Goal: Complete application form: Complete application form

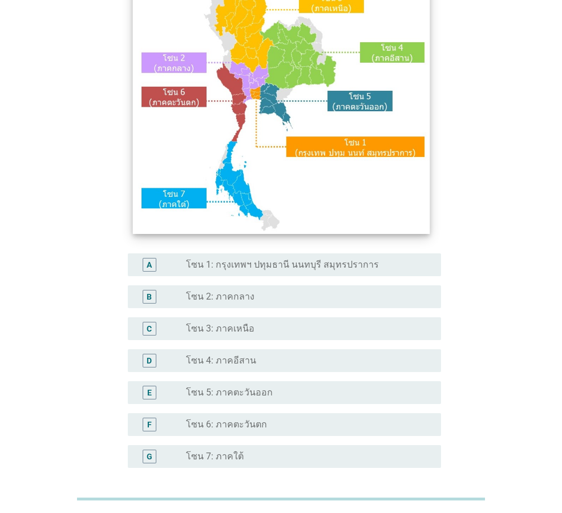
scroll to position [114, 0]
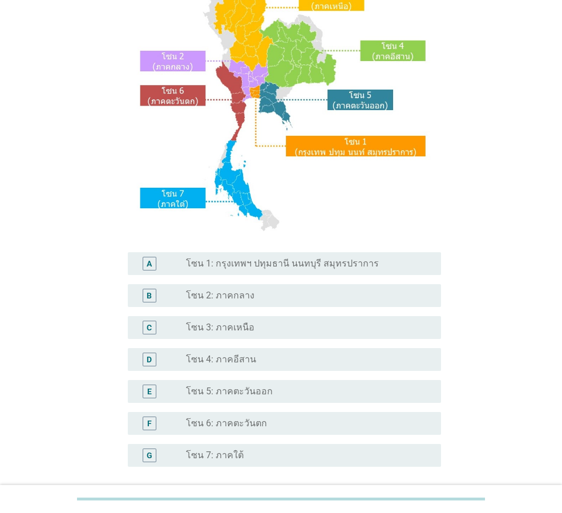
click at [212, 356] on label "โซน 4: ภาคอีสาน" at bounding box center [221, 359] width 70 height 11
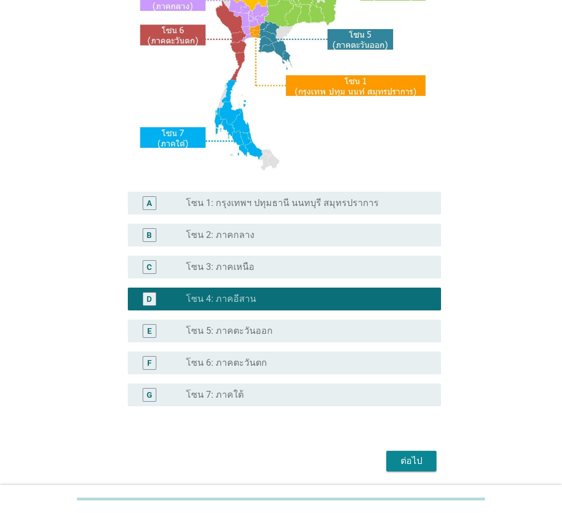
scroll to position [215, 0]
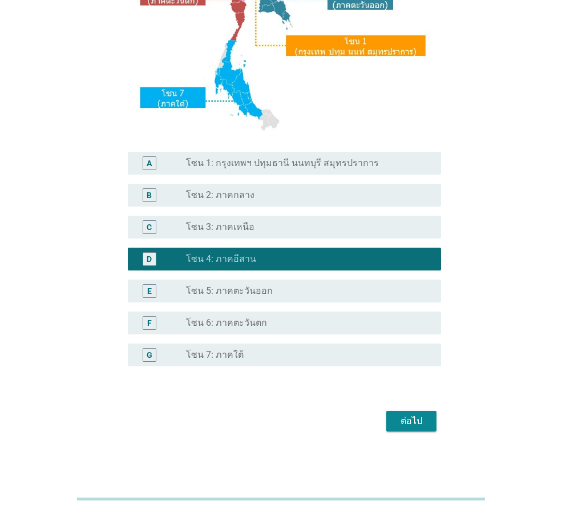
click at [421, 419] on div "ต่อไป" at bounding box center [411, 421] width 32 height 14
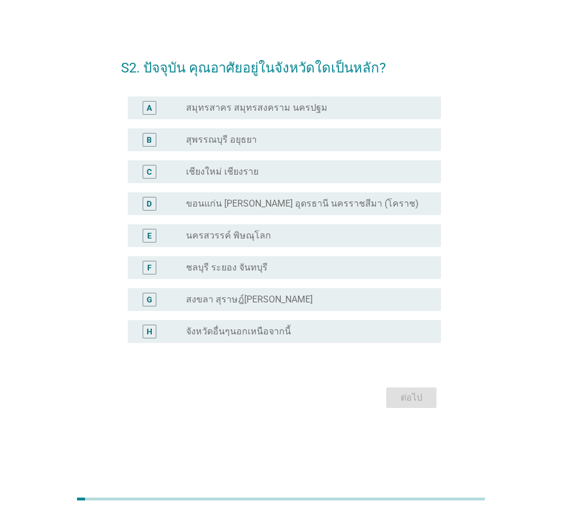
scroll to position [0, 0]
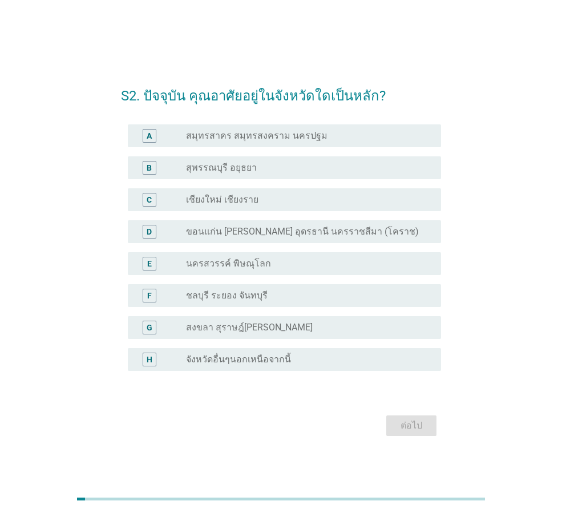
click at [231, 358] on label "จังหวัดอื่นๆนอกเหนือจากนี้" at bounding box center [238, 359] width 105 height 11
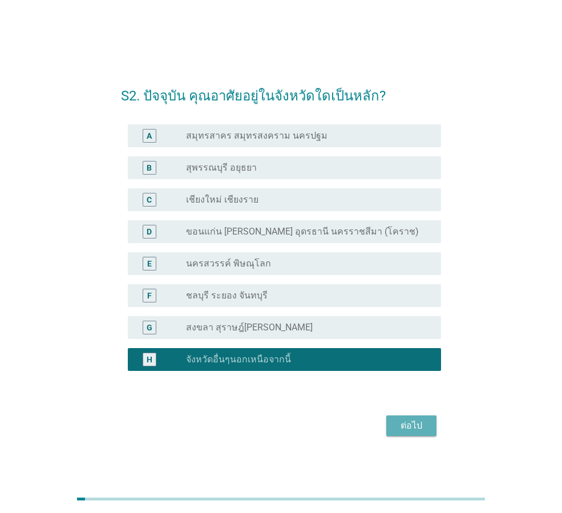
click at [414, 426] on div "ต่อไป" at bounding box center [411, 426] width 32 height 14
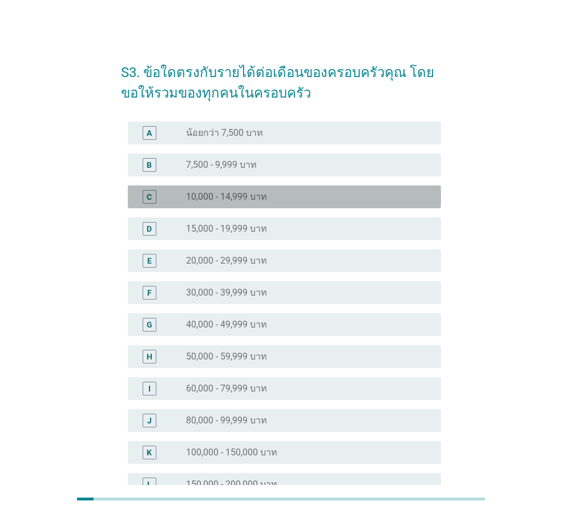
drag, startPoint x: 197, startPoint y: 196, endPoint x: 203, endPoint y: 207, distance: 12.0
click at [196, 196] on label "10,000 - 14,999 บาท" at bounding box center [226, 196] width 81 height 11
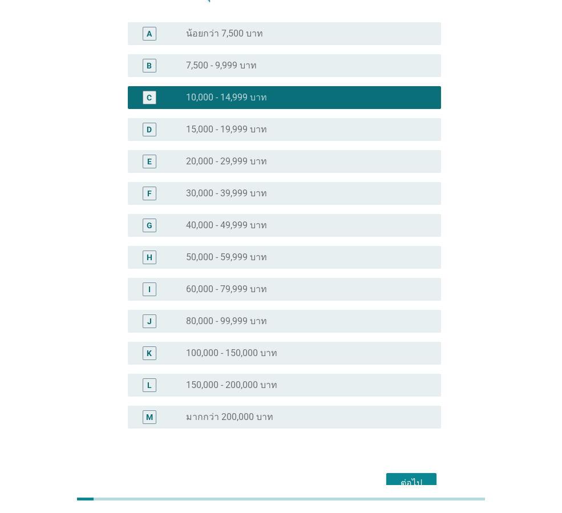
scroll to position [162, 0]
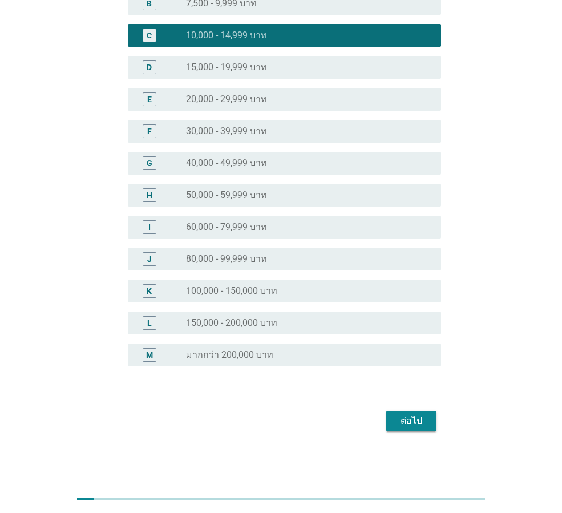
click at [407, 410] on div "ต่อไป" at bounding box center [281, 420] width 320 height 27
click at [403, 425] on div "ต่อไป" at bounding box center [411, 421] width 32 height 14
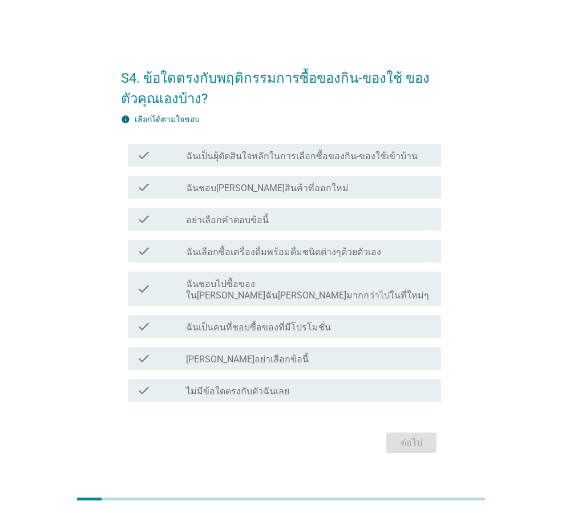
click at [218, 193] on label "ฉันชอบลองสินค้าที่ออกใหม่" at bounding box center [267, 188] width 163 height 11
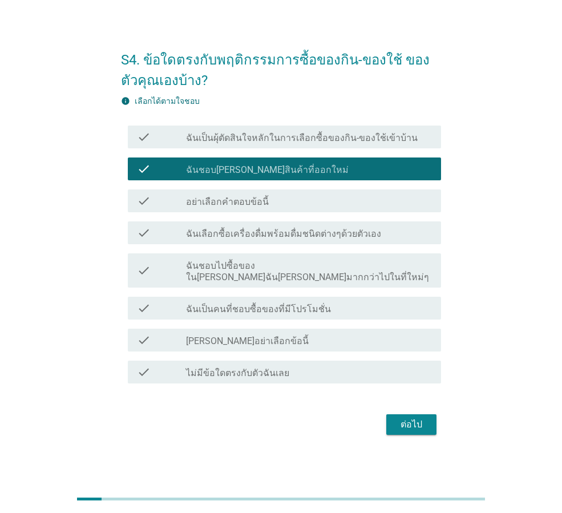
scroll to position [28, 0]
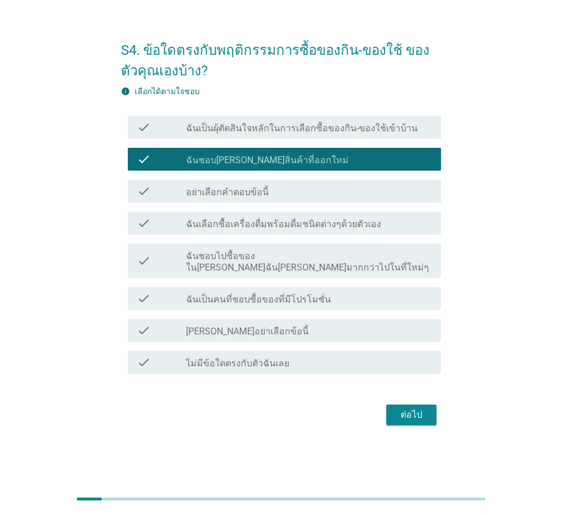
click at [411, 409] on div "ต่อไป" at bounding box center [411, 415] width 32 height 14
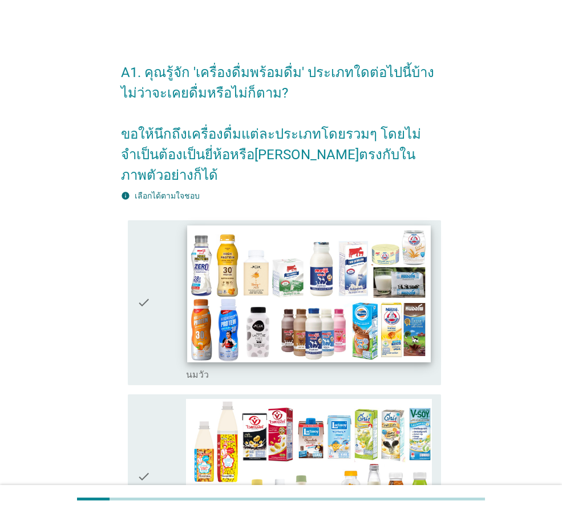
click at [263, 280] on img at bounding box center [308, 293] width 243 height 137
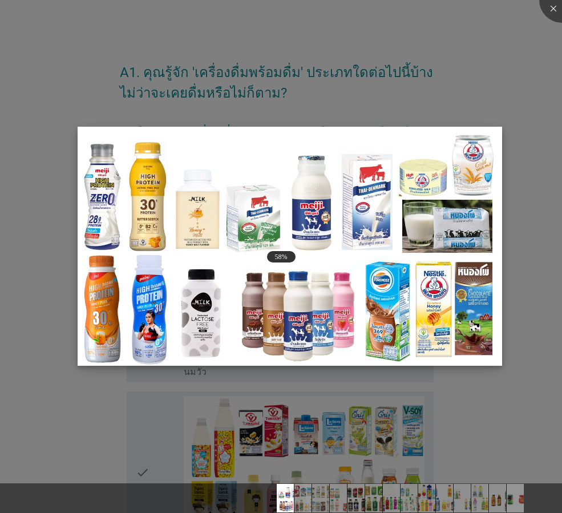
click at [288, 206] on img at bounding box center [290, 246] width 425 height 239
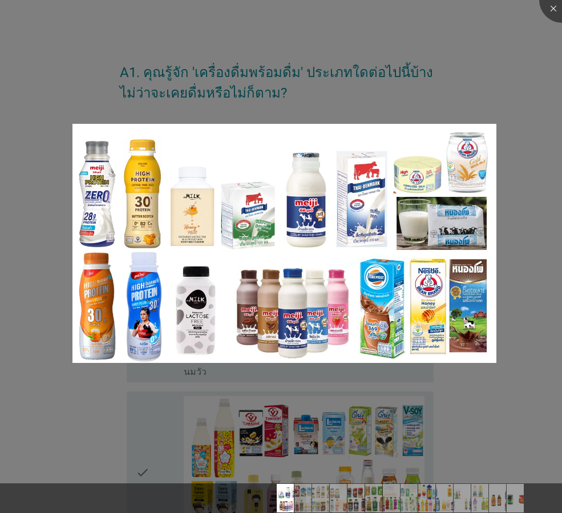
click at [508, 80] on div at bounding box center [281, 256] width 562 height 513
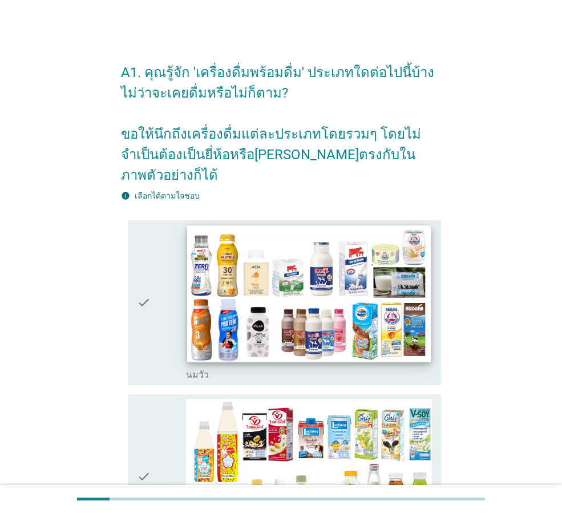
scroll to position [171, 0]
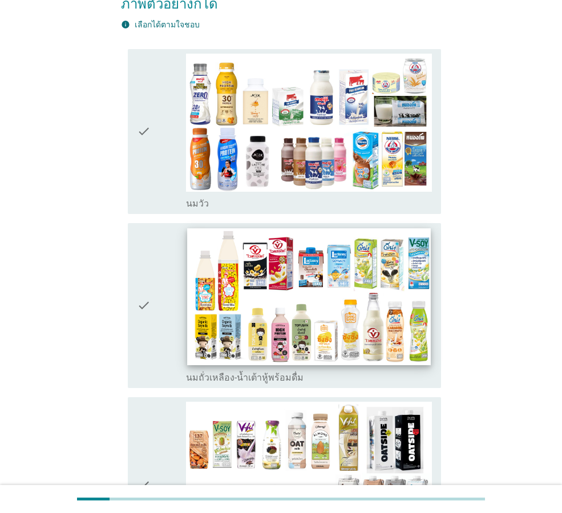
click at [272, 271] on img at bounding box center [308, 296] width 243 height 137
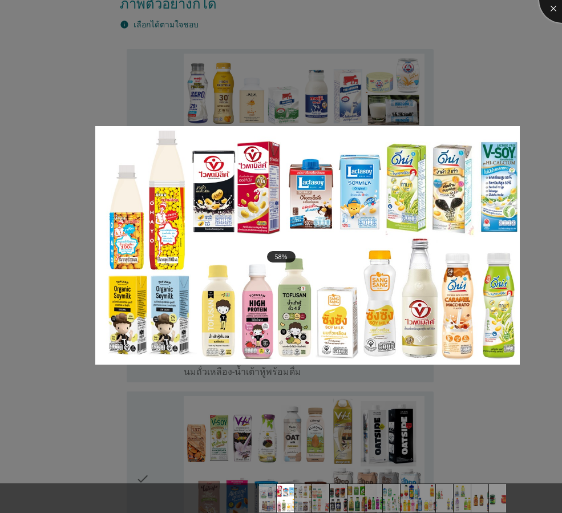
click at [554, 8] on div at bounding box center [562, 0] width 46 height 46
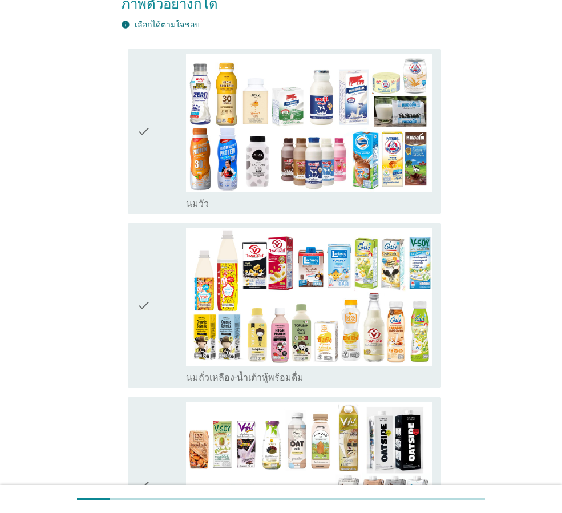
click at [153, 277] on div "check" at bounding box center [161, 306] width 49 height 156
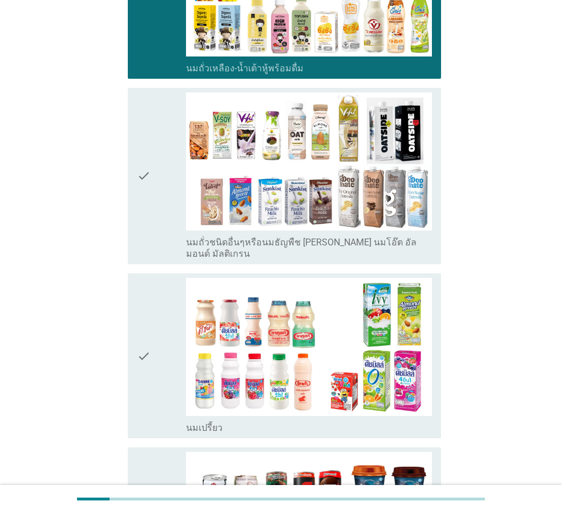
scroll to position [628, 0]
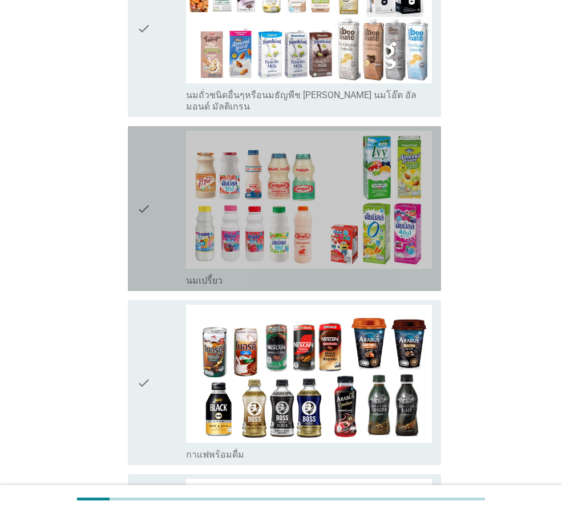
click at [160, 162] on div "check" at bounding box center [161, 209] width 49 height 156
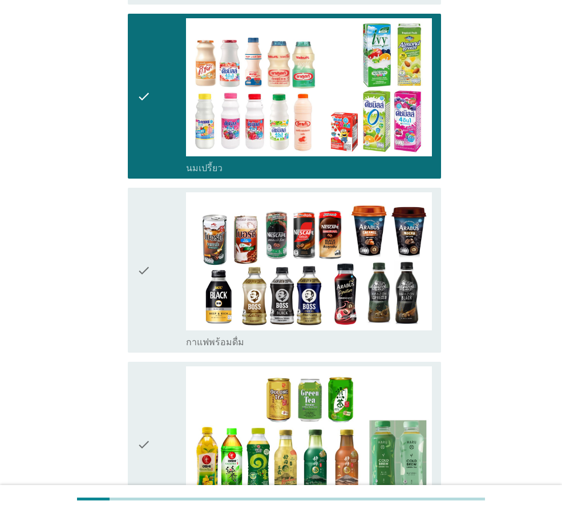
scroll to position [856, 0]
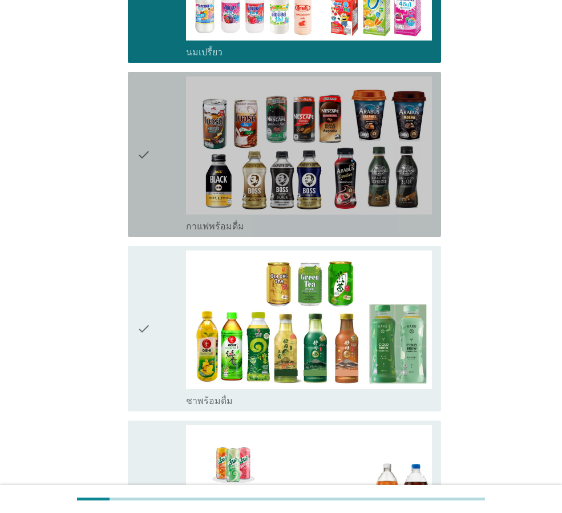
click at [162, 131] on div "check" at bounding box center [161, 154] width 49 height 156
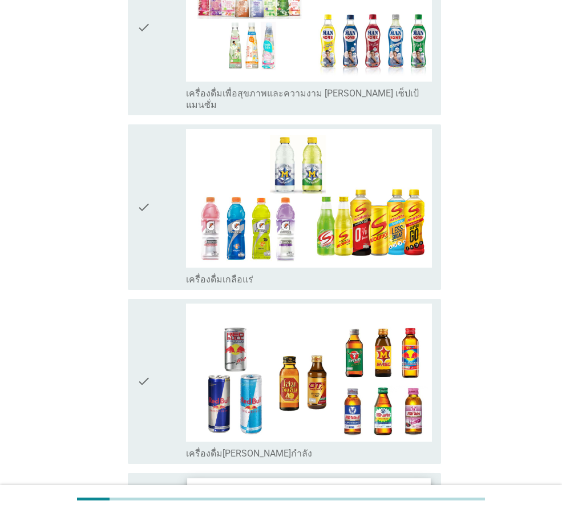
scroll to position [2169, 0]
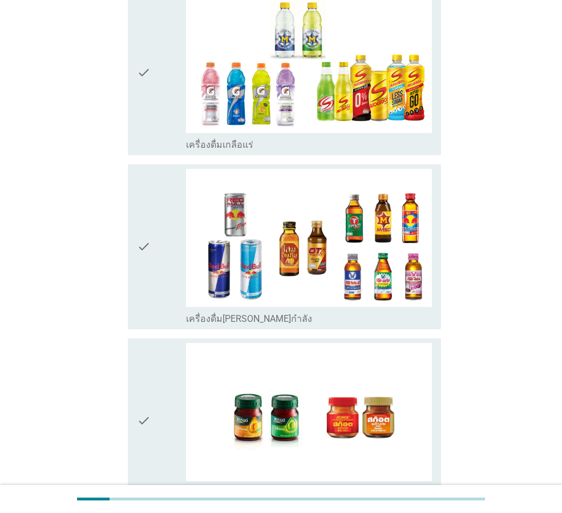
click at [140, 204] on icon "check" at bounding box center [144, 247] width 14 height 156
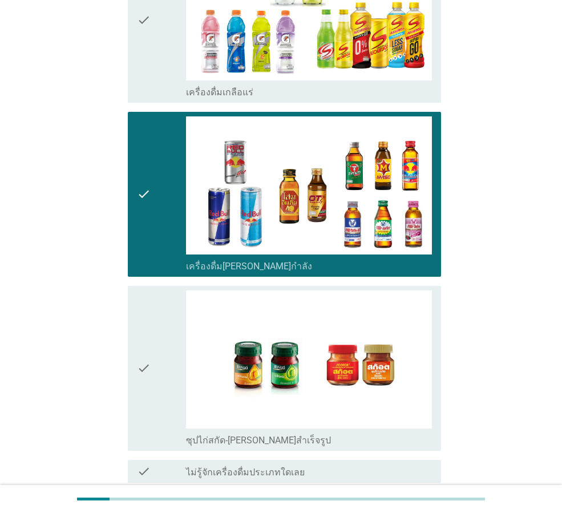
scroll to position [2280, 0]
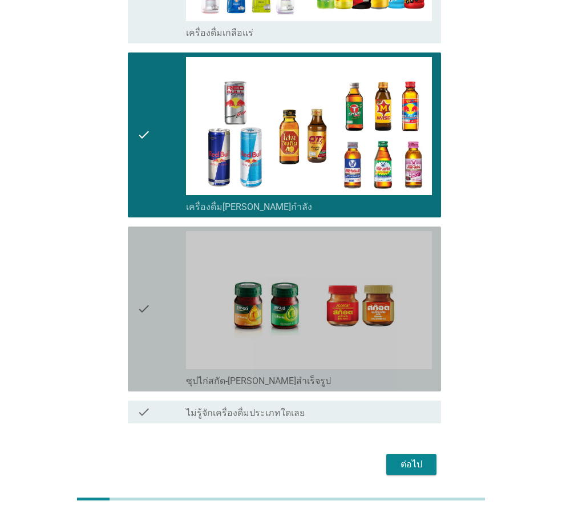
click at [145, 263] on icon "check" at bounding box center [144, 309] width 14 height 156
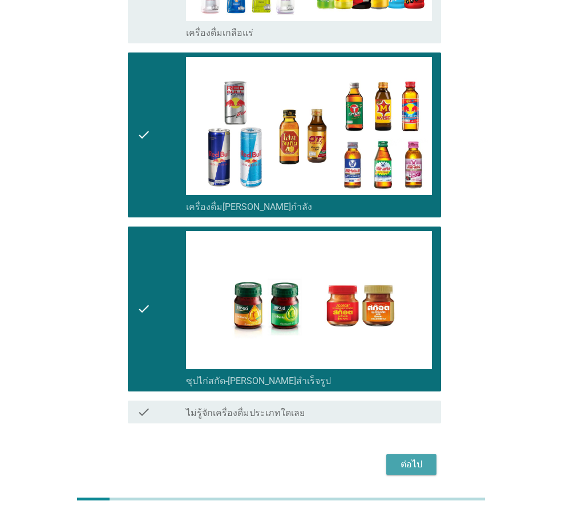
click at [405, 458] on div "ต่อไป" at bounding box center [411, 465] width 32 height 14
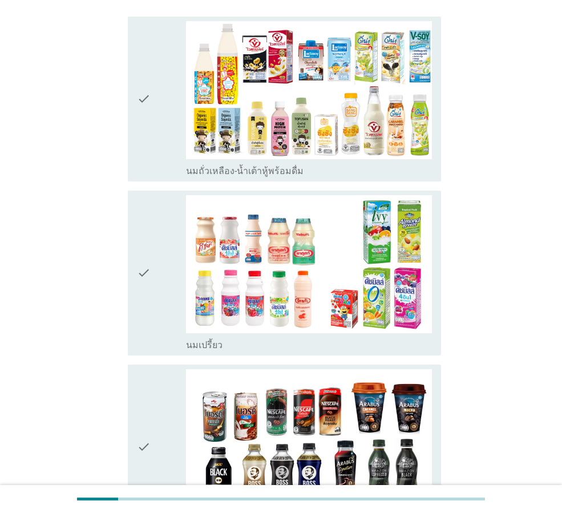
scroll to position [342, 0]
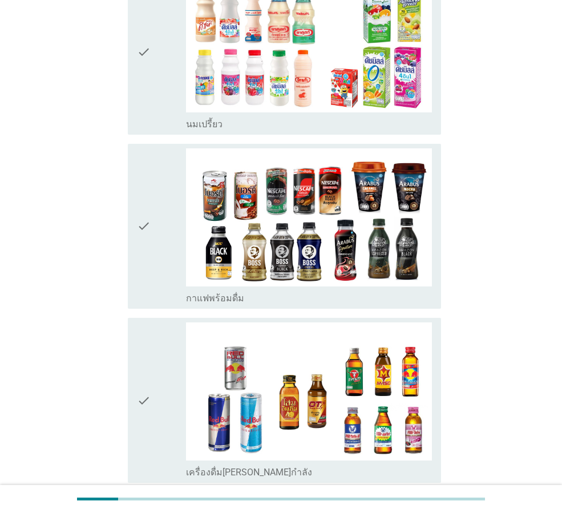
click at [142, 201] on icon "check" at bounding box center [144, 226] width 14 height 156
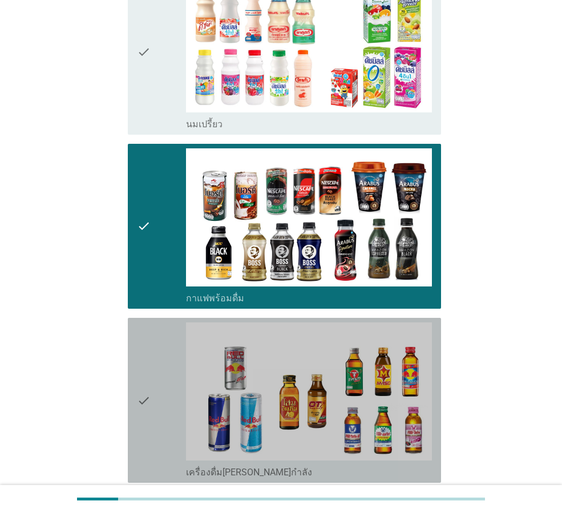
click at [156, 381] on div "check" at bounding box center [161, 400] width 49 height 156
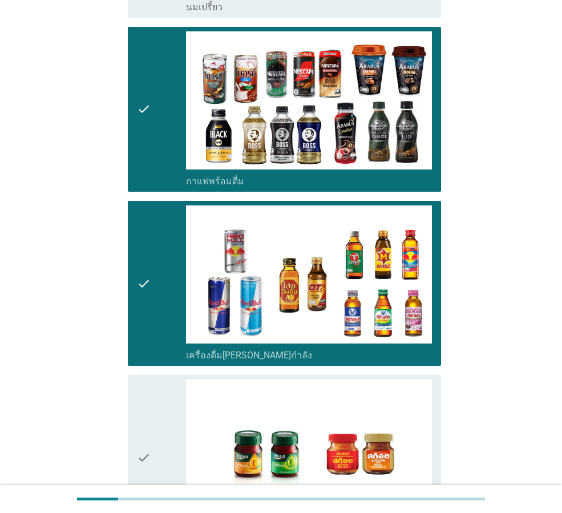
scroll to position [631, 0]
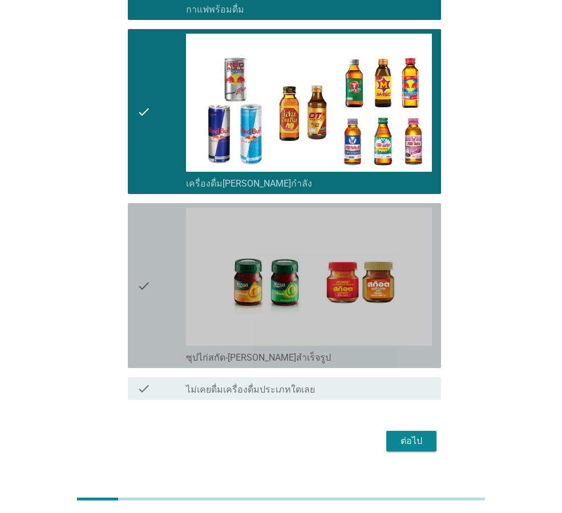
click at [136, 262] on div "check check_box_outline_blank ซุปไก่สกัด-รังนกสำเร็จรูป" at bounding box center [284, 285] width 313 height 165
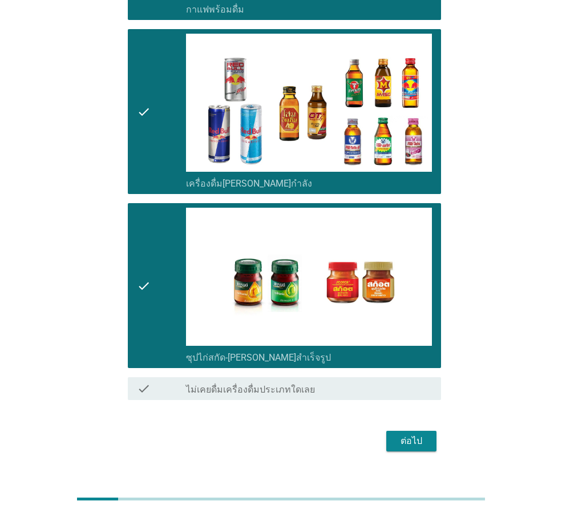
click at [421, 434] on div "ต่อไป" at bounding box center [411, 441] width 32 height 14
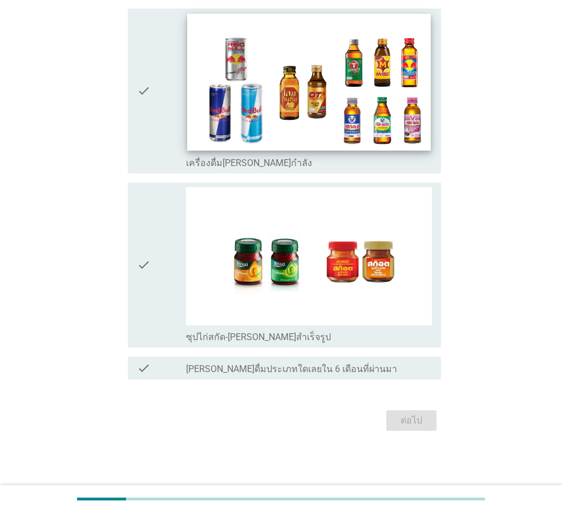
scroll to position [0, 0]
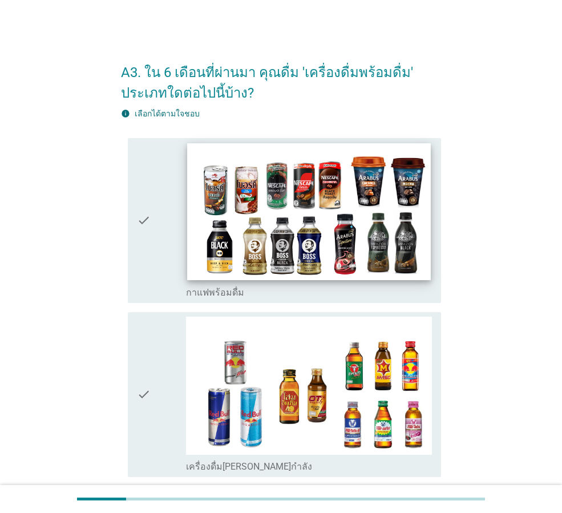
click at [260, 205] on img at bounding box center [308, 211] width 243 height 137
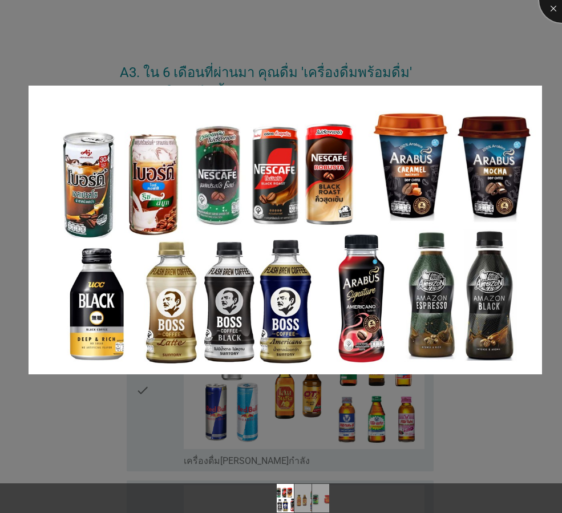
click at [544, 5] on div at bounding box center [562, 0] width 46 height 46
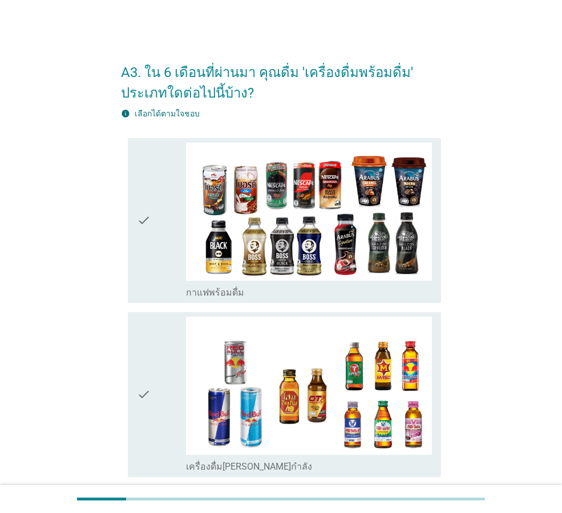
click at [144, 217] on icon "check" at bounding box center [144, 221] width 14 height 156
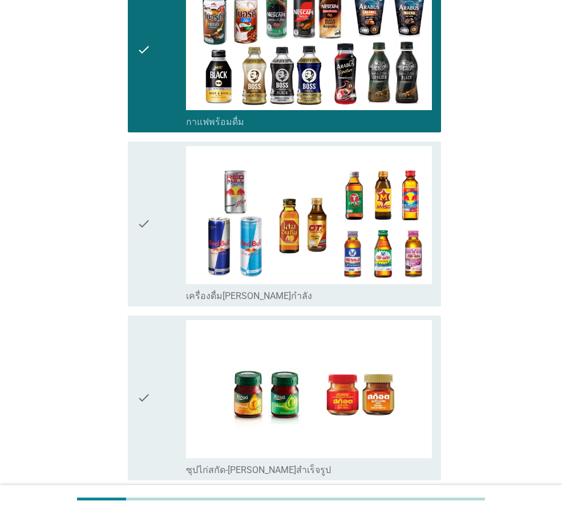
scroll to position [171, 0]
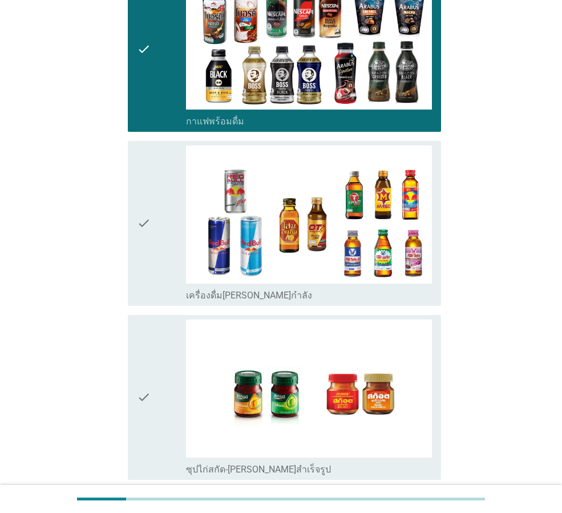
click at [148, 218] on icon "check" at bounding box center [144, 224] width 14 height 156
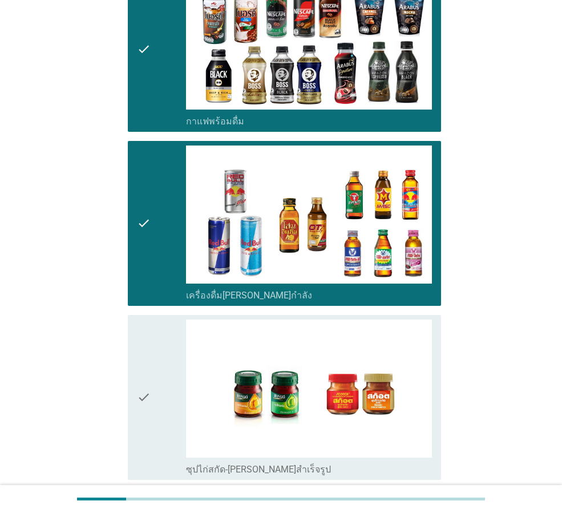
click at [137, 397] on div "check check_box ซุปไก่สกัด-รังนกสำเร็จรูป" at bounding box center [284, 397] width 313 height 165
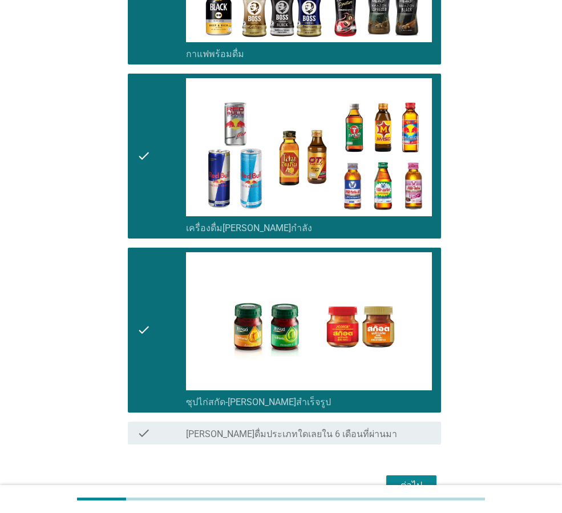
scroll to position [304, 0]
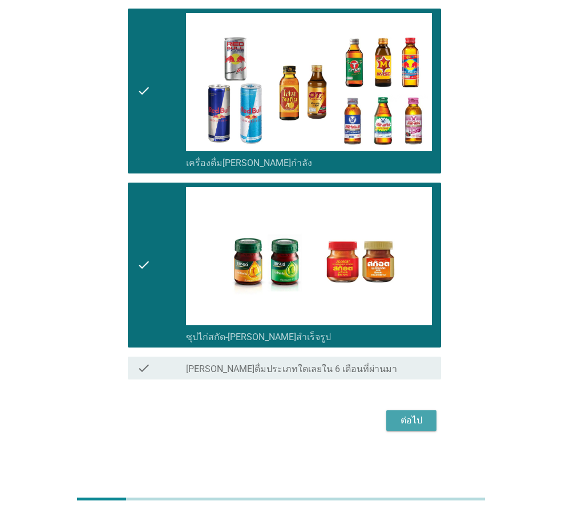
click at [414, 429] on button "ต่อไป" at bounding box center [411, 420] width 50 height 21
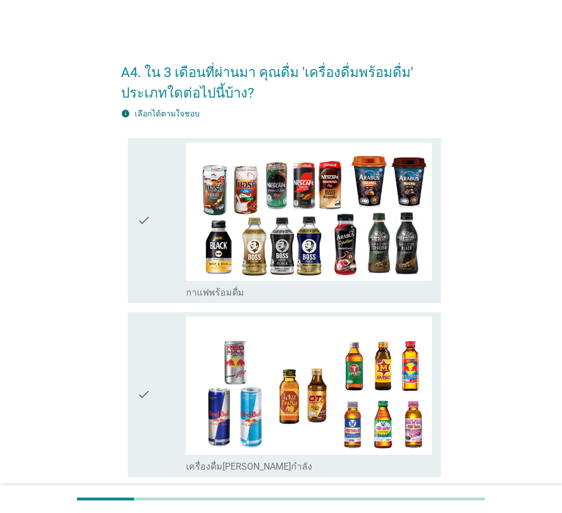
click at [132, 223] on div "check check_box กาแฟพร้อมดื่ม" at bounding box center [284, 220] width 313 height 165
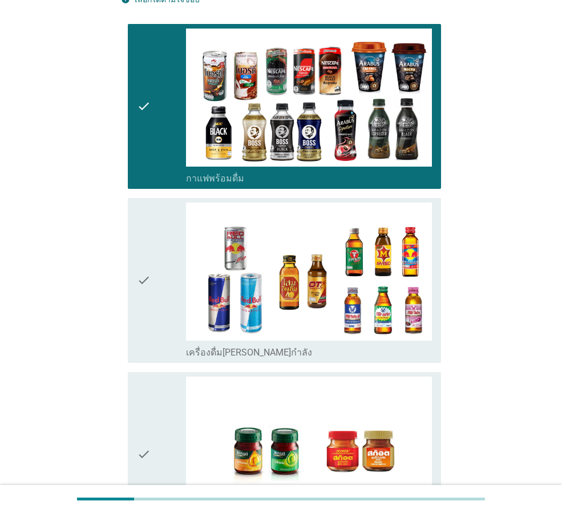
click at [142, 275] on icon "check" at bounding box center [144, 281] width 14 height 156
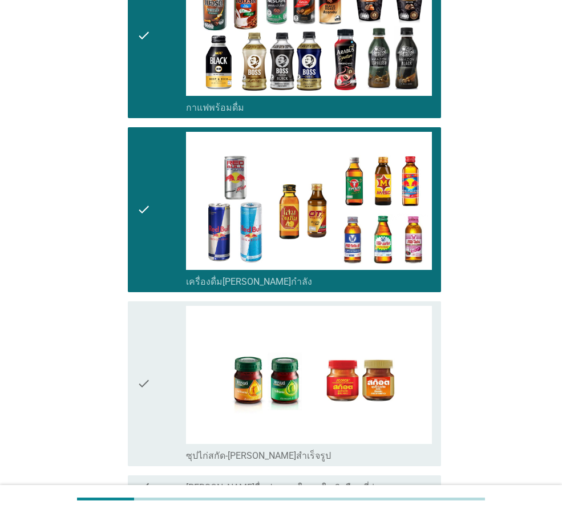
scroll to position [285, 0]
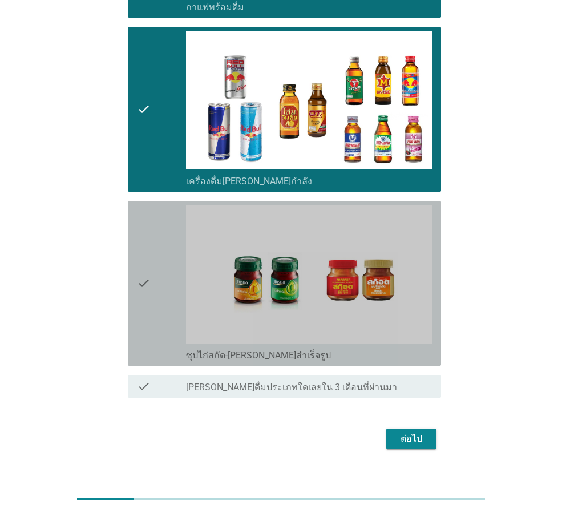
click at [153, 277] on div "check" at bounding box center [161, 283] width 49 height 156
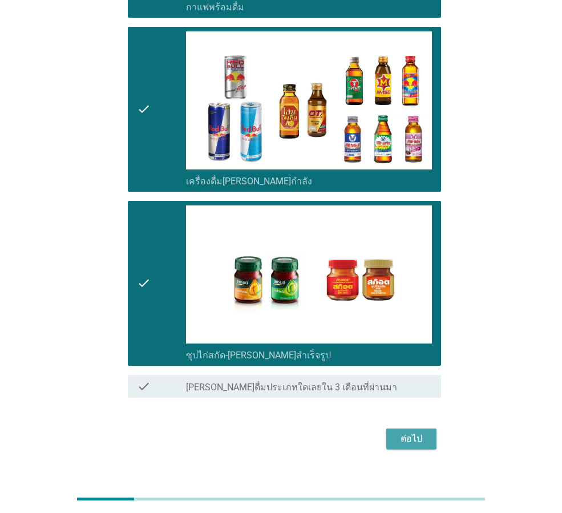
click at [409, 430] on button "ต่อไป" at bounding box center [411, 439] width 50 height 21
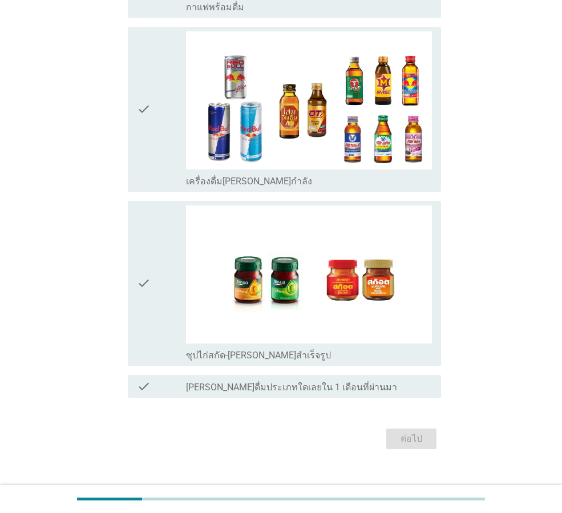
scroll to position [0, 0]
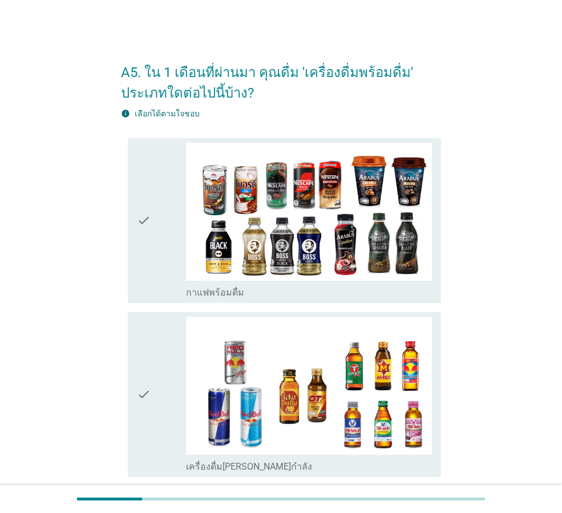
click at [149, 223] on icon "check" at bounding box center [144, 221] width 14 height 156
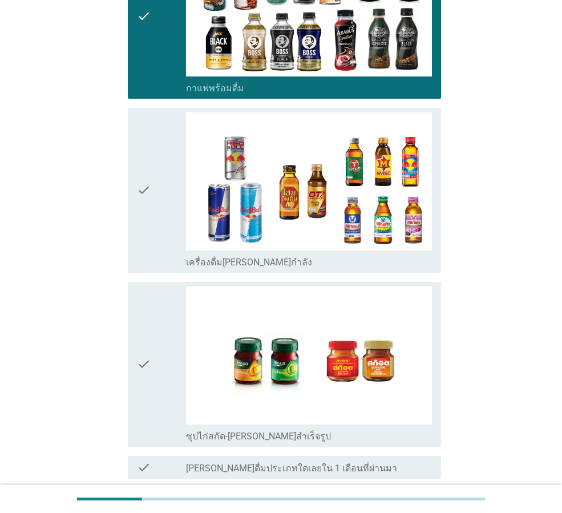
scroll to position [304, 0]
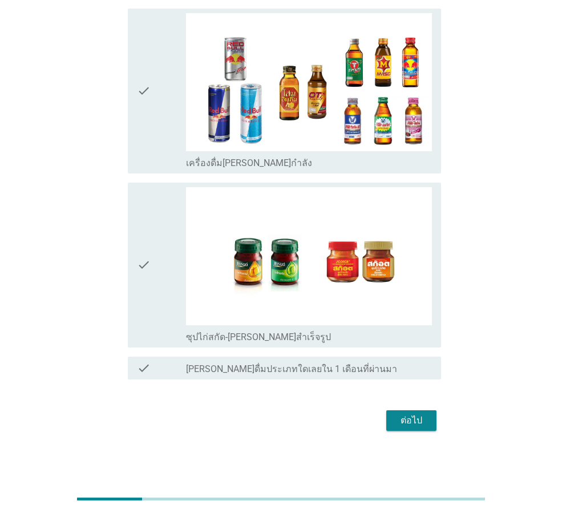
click at [396, 410] on div "ต่อไป" at bounding box center [281, 420] width 320 height 27
click at [422, 420] on div "ต่อไป" at bounding box center [411, 421] width 32 height 14
